Goal: Use online tool/utility: Use online tool/utility

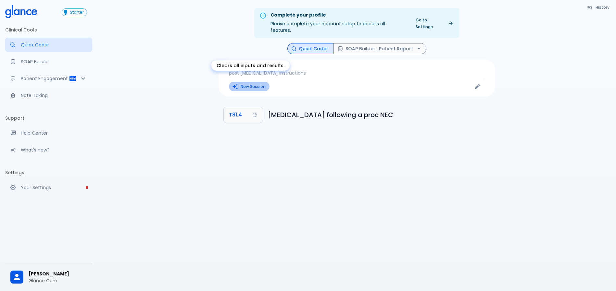
click at [244, 82] on button "New Session" at bounding box center [249, 86] width 41 height 9
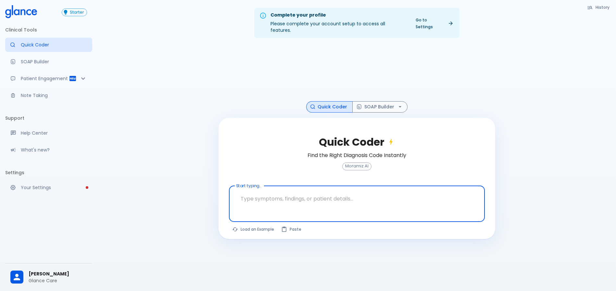
click at [285, 195] on textarea at bounding box center [356, 199] width 247 height 20
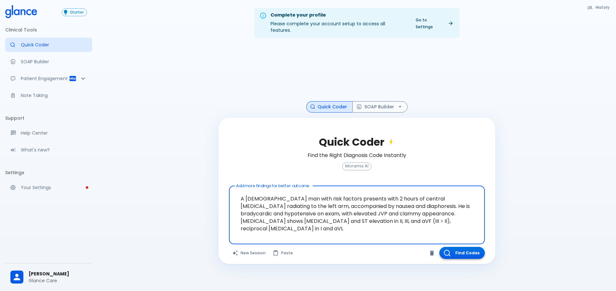
type textarea "A [DEMOGRAPHIC_DATA] man with risk factors presents with 2 hours of central [ME…"
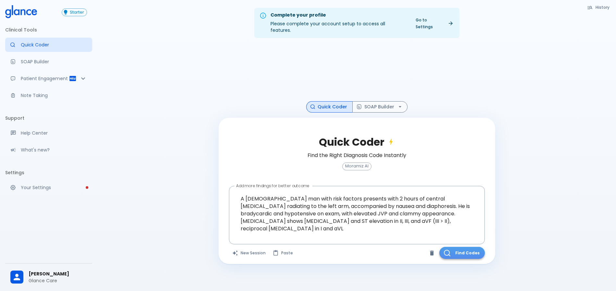
click at [454, 249] on button "Find Codes" at bounding box center [461, 253] width 45 height 12
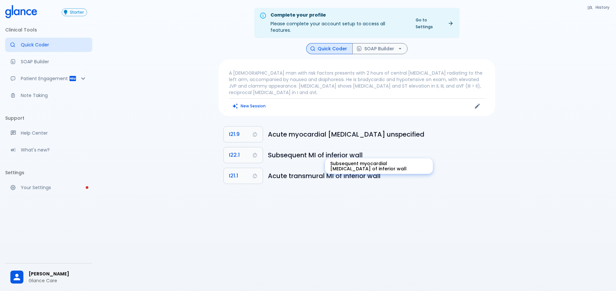
click at [361, 151] on h6 "Subsequent MI of inferior wall" at bounding box center [379, 155] width 222 height 10
click at [430, 165] on div "Subsequent myocardial [MEDICAL_DATA] of inferior wall" at bounding box center [379, 166] width 108 height 16
click at [392, 150] on h6 "Subsequent MI of inferior wall" at bounding box center [379, 155] width 222 height 10
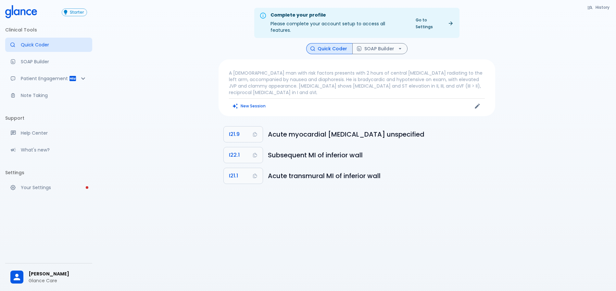
click at [381, 249] on div "Complete your profile Please complete your account setup to access all features…" at bounding box center [356, 153] width 518 height 307
click at [284, 82] on p "A [DEMOGRAPHIC_DATA] man with risk factors presents with 2 hours of central [ME…" at bounding box center [357, 83] width 256 height 26
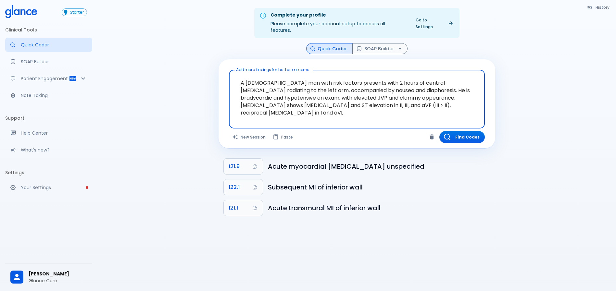
click at [303, 97] on textarea "A [DEMOGRAPHIC_DATA] man with risk factors presents with 2 hours of central [ME…" at bounding box center [356, 94] width 247 height 43
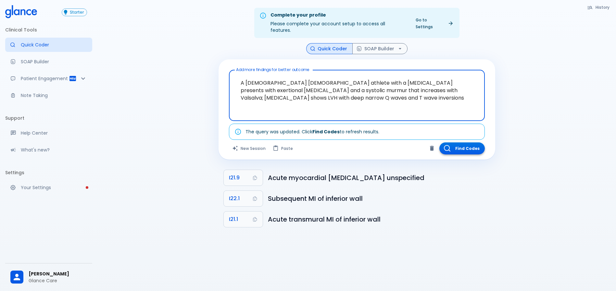
type textarea "A [DEMOGRAPHIC_DATA] [DEMOGRAPHIC_DATA] athlete with a [MEDICAL_DATA] presents …"
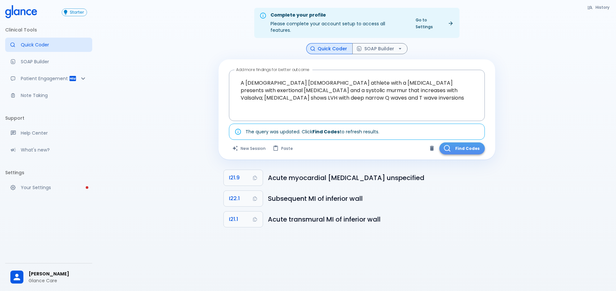
click at [471, 142] on button "Find Codes" at bounding box center [461, 148] width 45 height 12
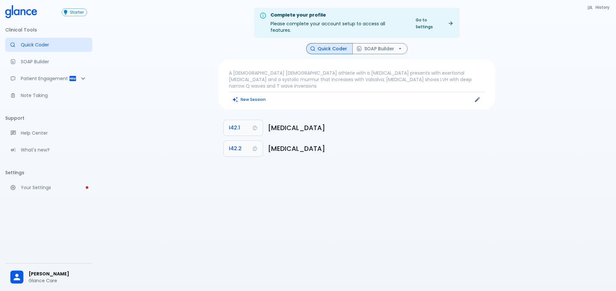
click at [324, 76] on p "A [DEMOGRAPHIC_DATA] [DEMOGRAPHIC_DATA] athlete with a [MEDICAL_DATA] presents …" at bounding box center [357, 79] width 256 height 19
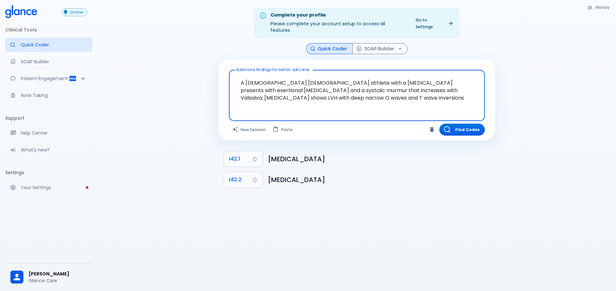
click at [315, 83] on textarea "A [DEMOGRAPHIC_DATA] [DEMOGRAPHIC_DATA] athlete with a [MEDICAL_DATA] presents …" at bounding box center [356, 90] width 247 height 35
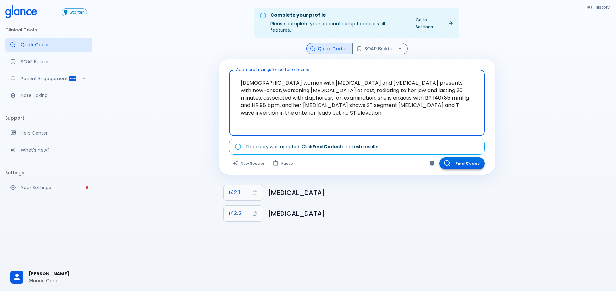
type textarea "[DEMOGRAPHIC_DATA] woman with [MEDICAL_DATA] and [MEDICAL_DATA] presents with n…"
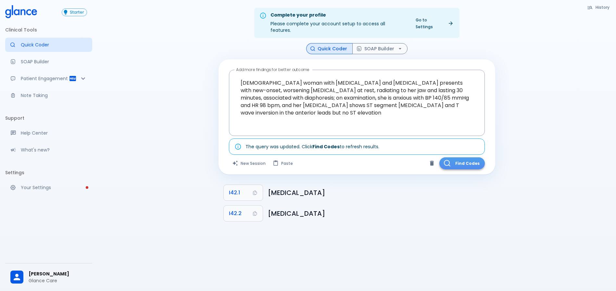
click at [459, 157] on button "Find Codes" at bounding box center [461, 163] width 45 height 12
